Goal: Information Seeking & Learning: Learn about a topic

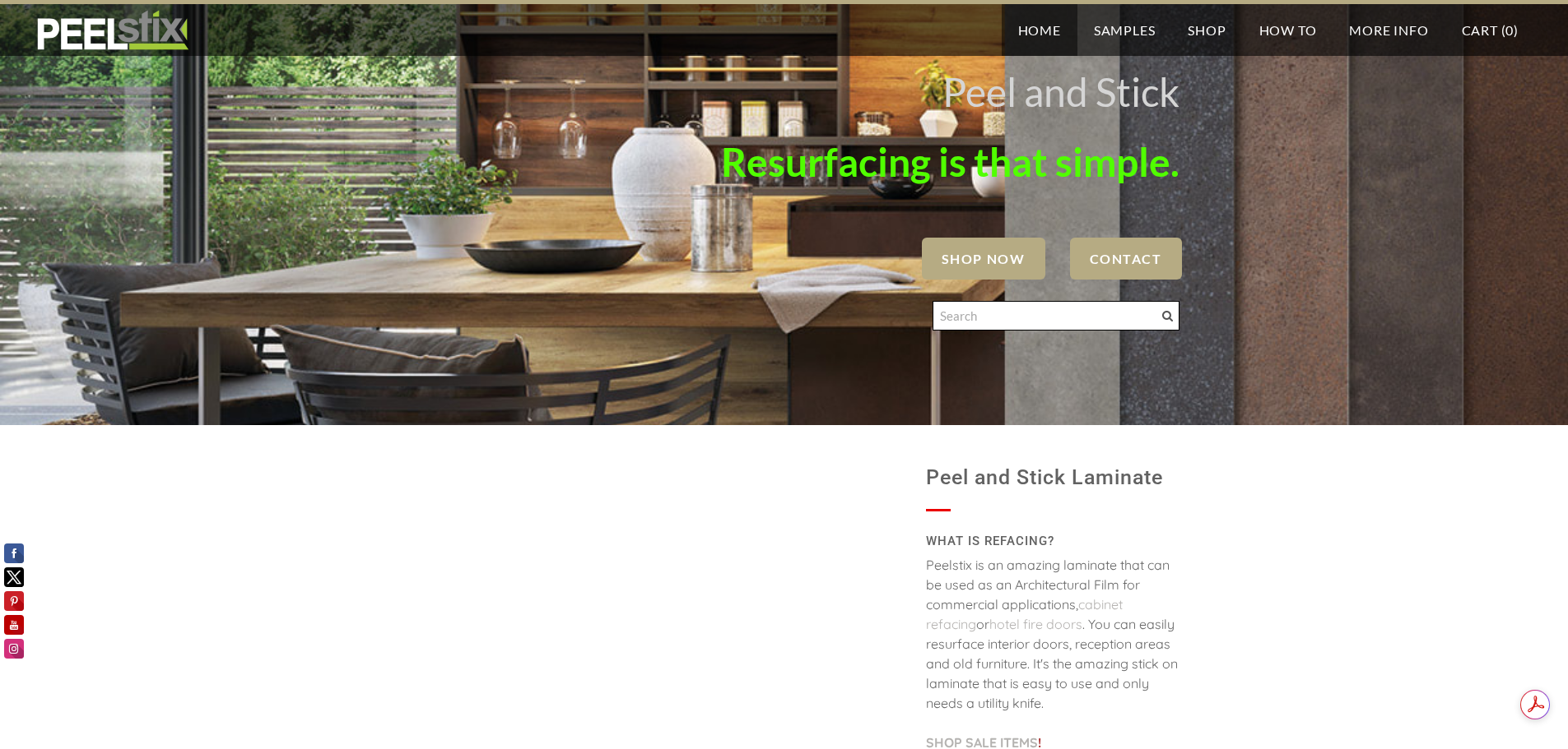
click at [1088, 323] on input "Search" at bounding box center [1056, 316] width 247 height 30
type input "peelstix deck"
click at [977, 326] on input "Search" at bounding box center [1056, 316] width 247 height 30
type input "peel stick deck"
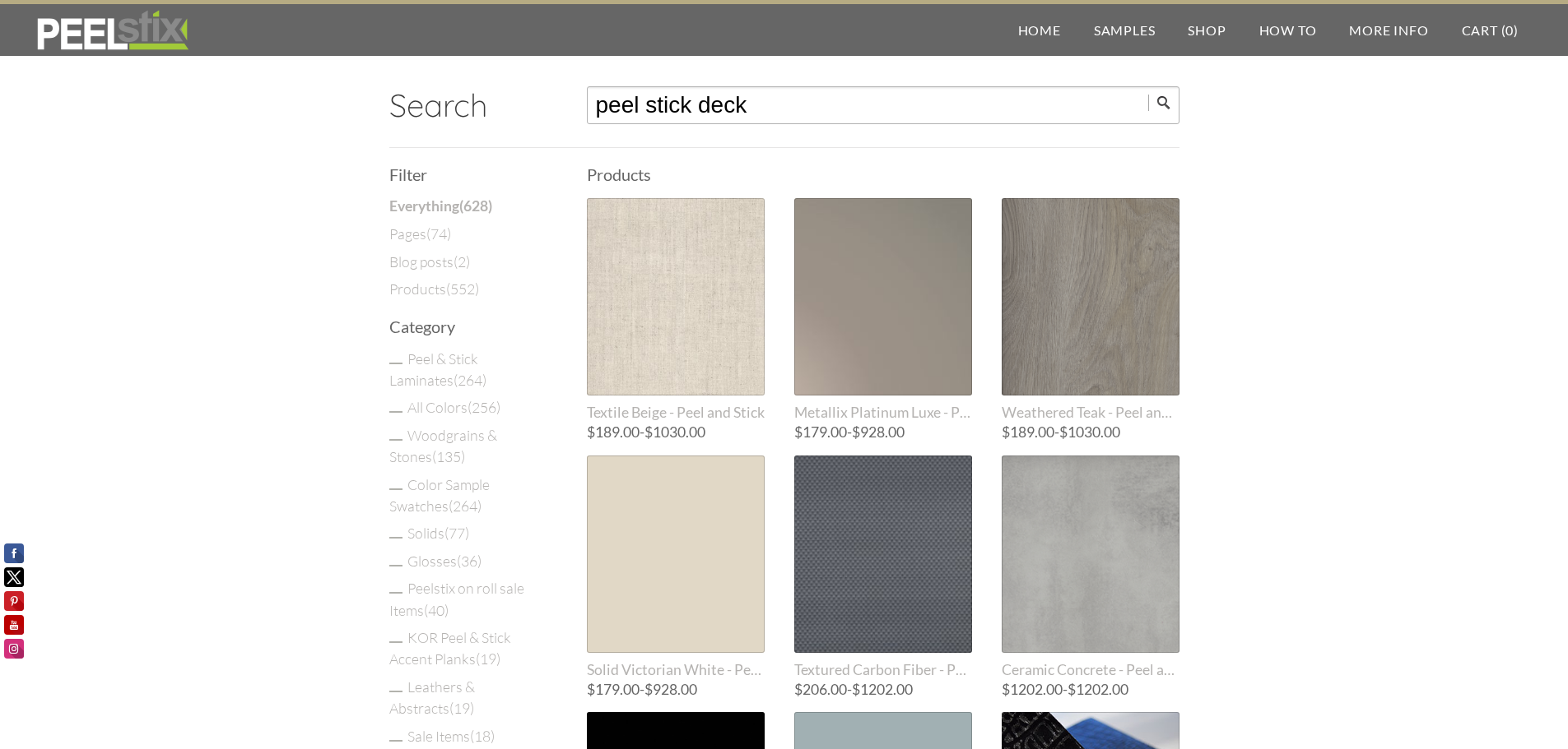
drag, startPoint x: 760, startPoint y: 109, endPoint x: 571, endPoint y: 121, distance: 189.4
click at [571, 121] on div "Search peel stick deck" at bounding box center [784, 115] width 790 height 66
type input "deck"
click at [1148, 95] on input "submit" at bounding box center [1164, 103] width 32 height 17
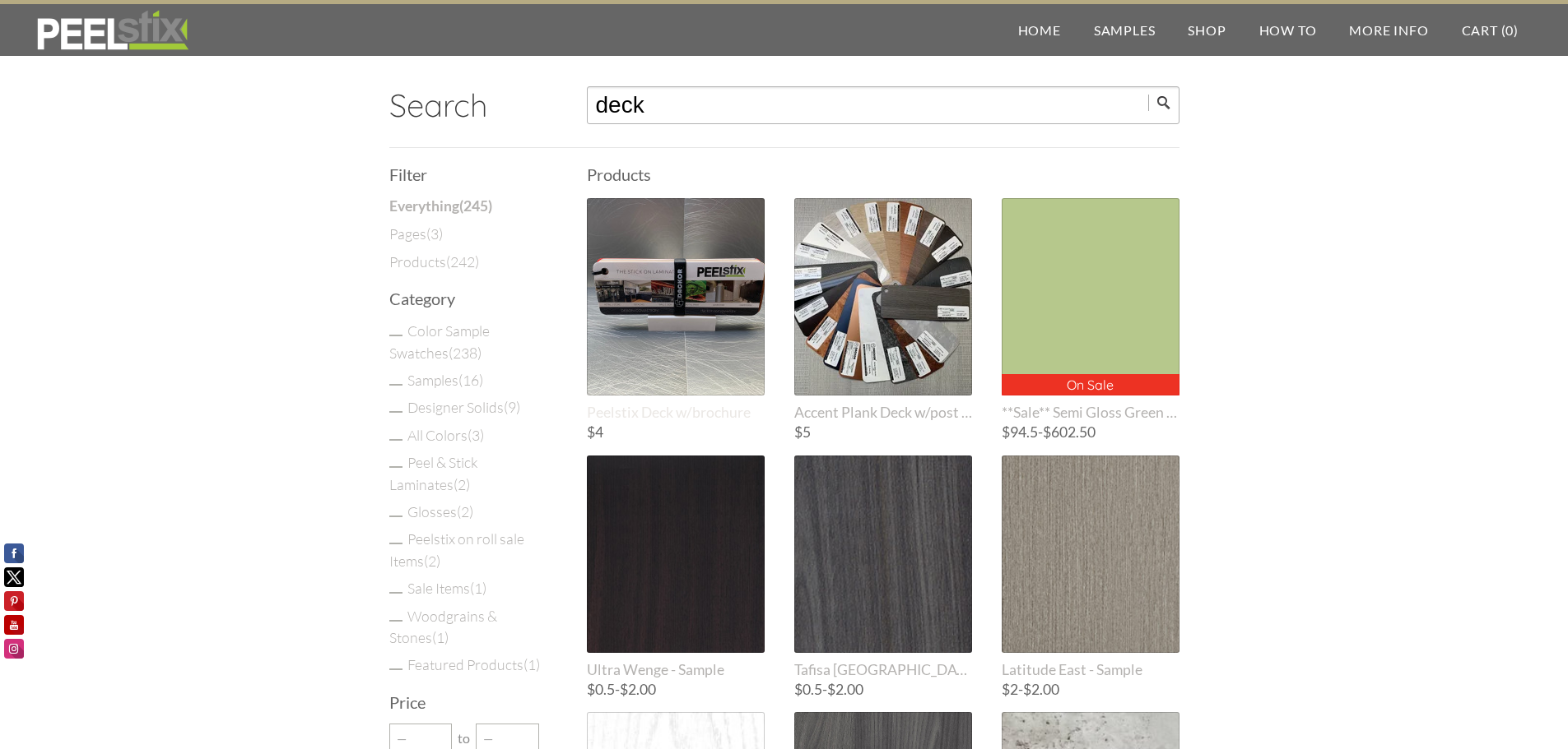
click at [666, 273] on div at bounding box center [675, 296] width 178 height 197
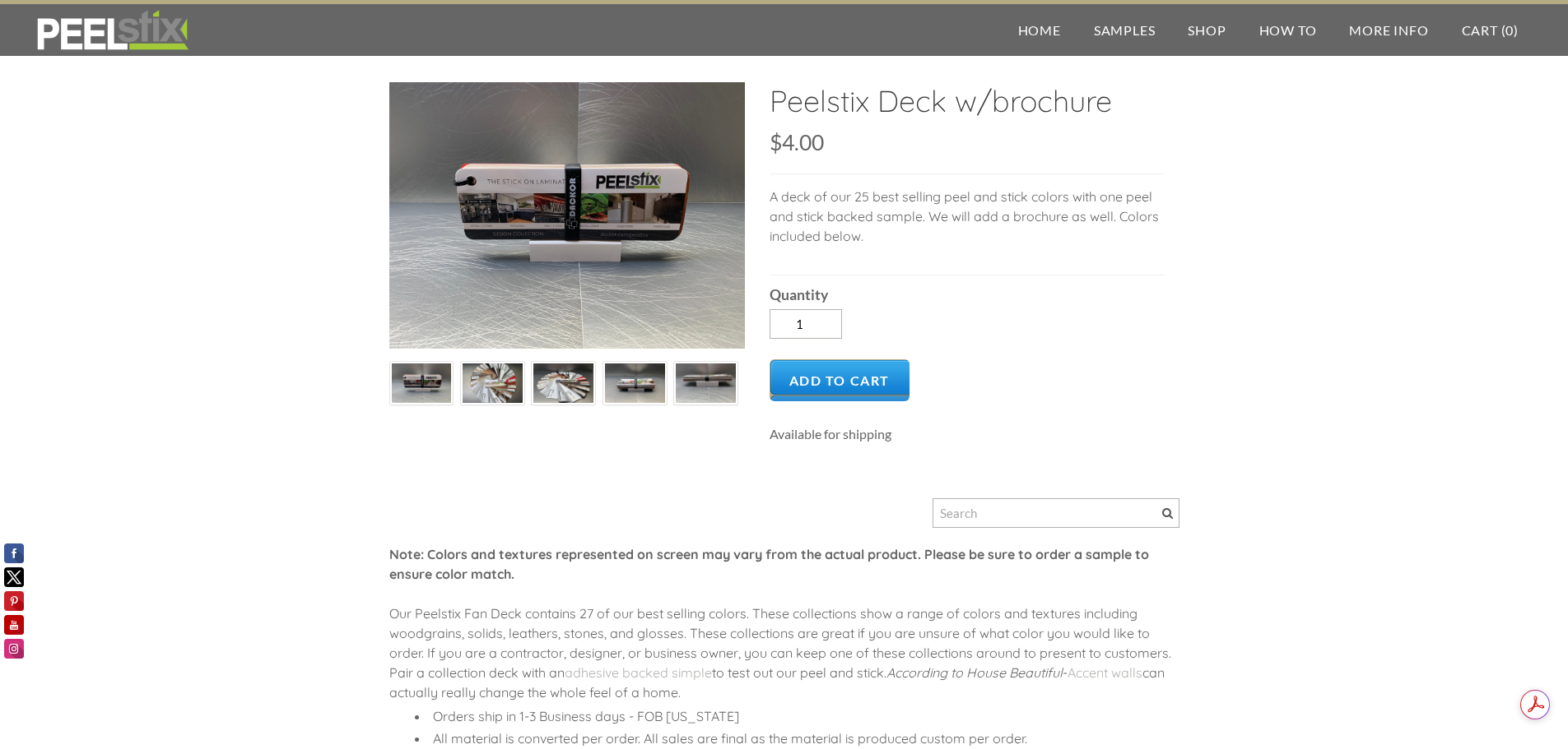
click at [497, 389] on img at bounding box center [492, 383] width 60 height 45
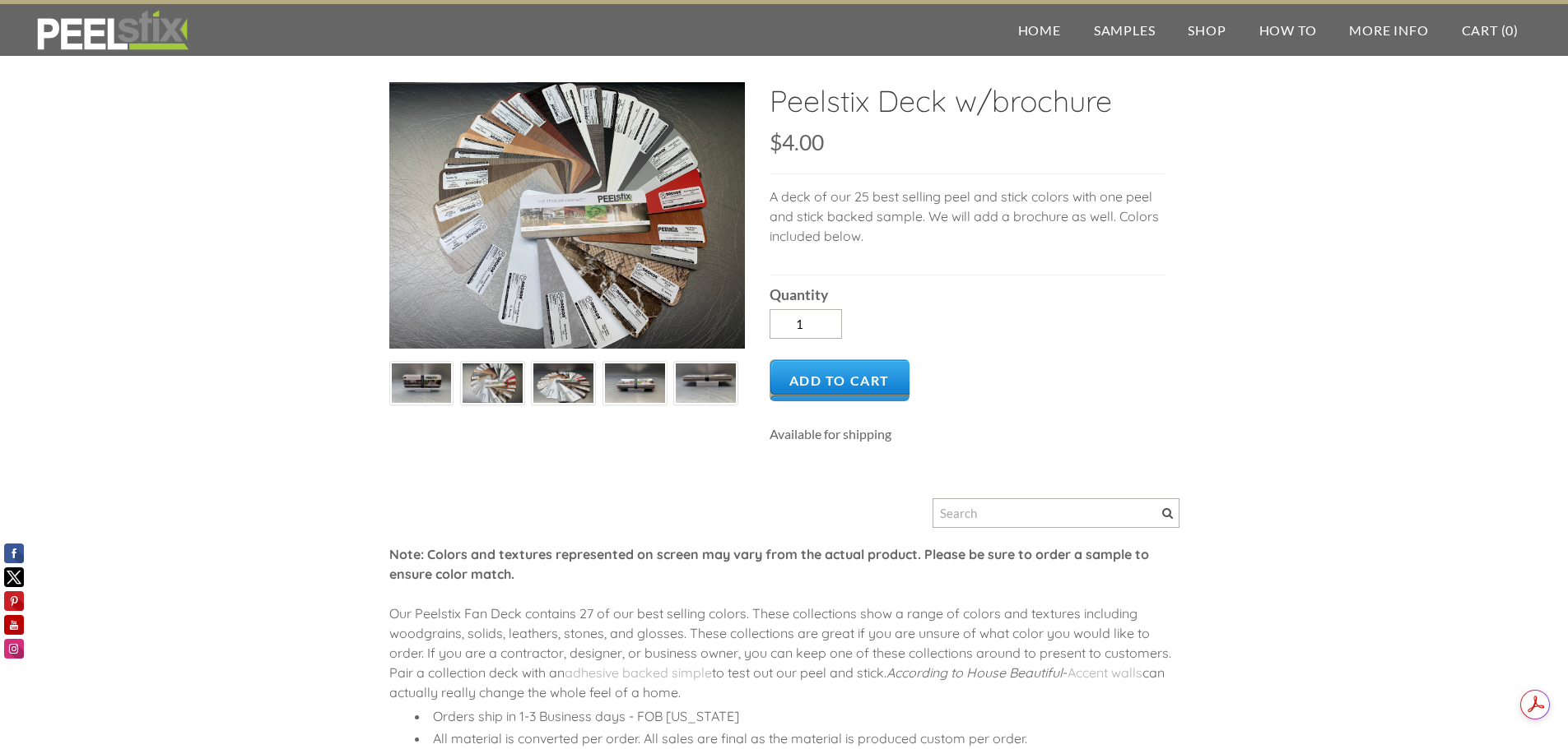
click at [556, 379] on img at bounding box center [563, 383] width 60 height 45
